Goal: Information Seeking & Learning: Learn about a topic

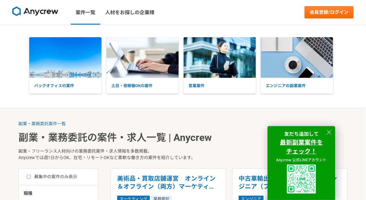
scroll to position [1712, 0]
